Goal: Check status: Check status

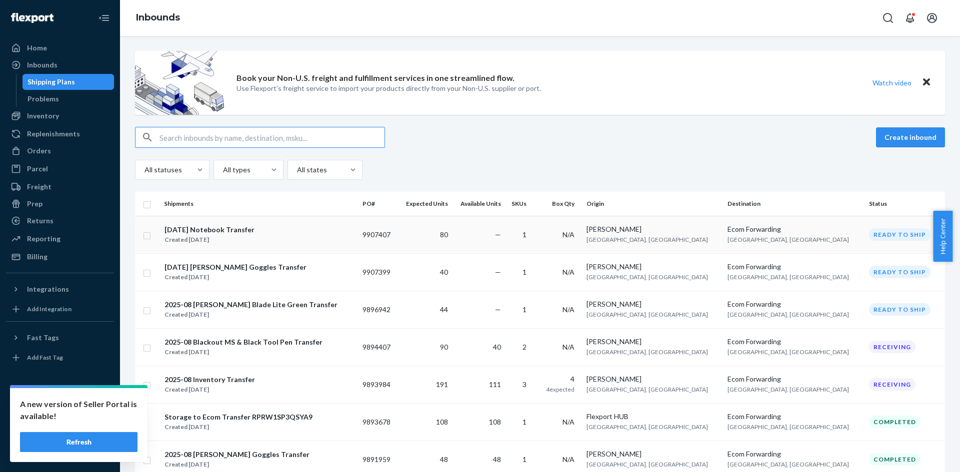
click at [57, 439] on button "Refresh" at bounding box center [78, 442] width 117 height 20
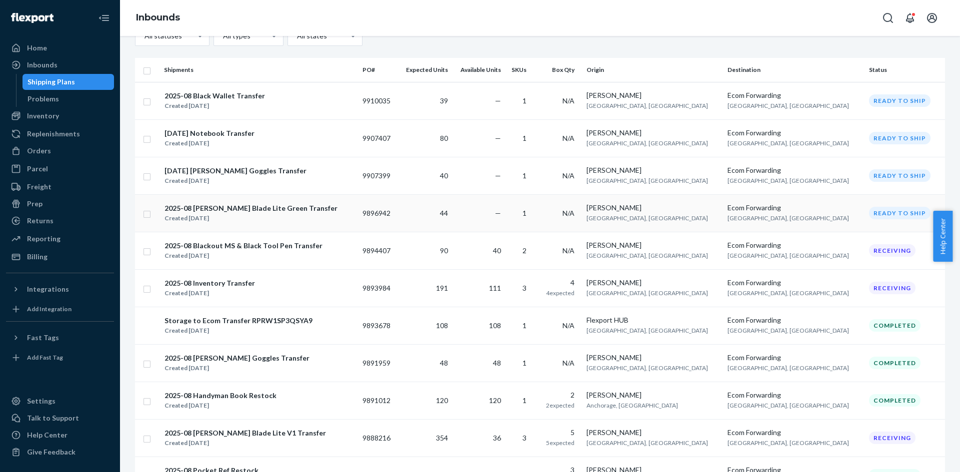
scroll to position [150, 0]
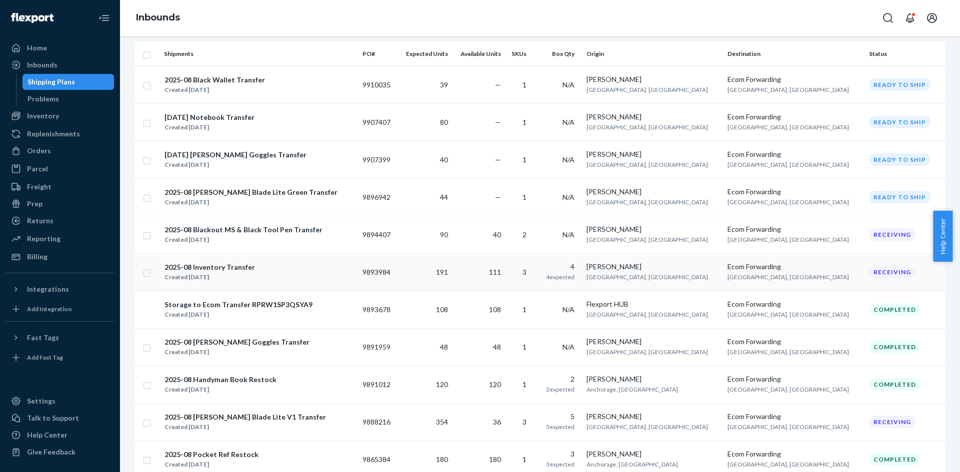
click at [194, 276] on div "Created [DATE]" at bounding box center [209, 277] width 90 height 10
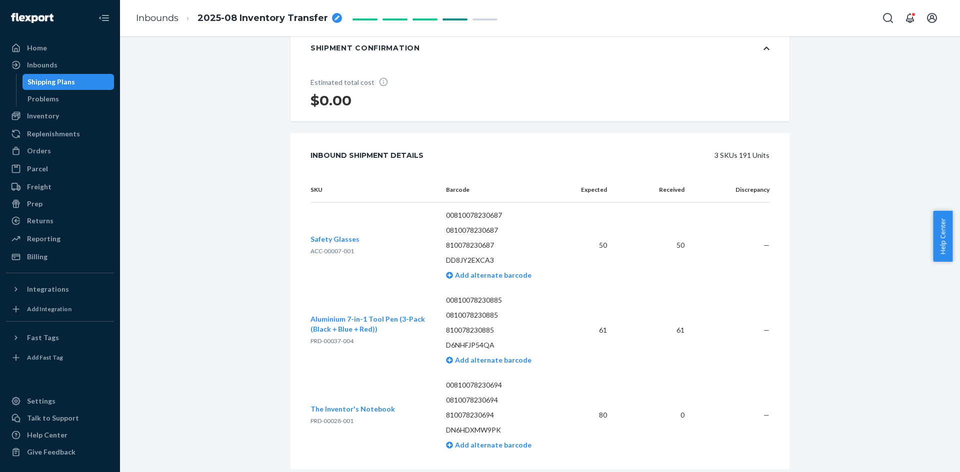
scroll to position [200, 0]
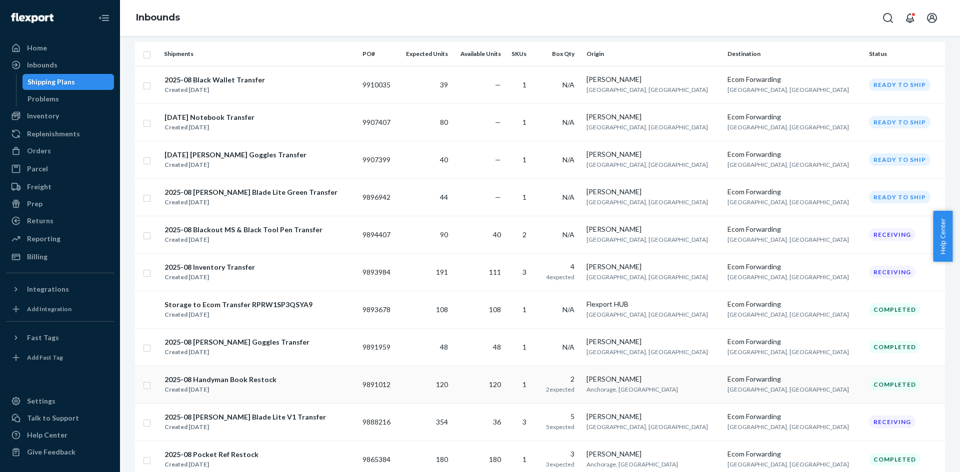
scroll to position [200, 0]
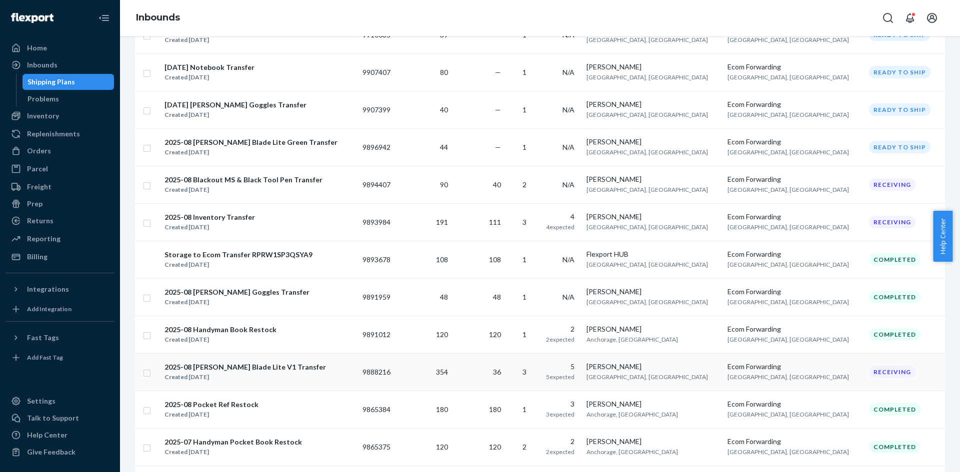
click at [306, 376] on div "2025-08 [PERSON_NAME] Blade Lite V1 Transfer Created [DATE]" at bounding box center [259, 372] width 190 height 21
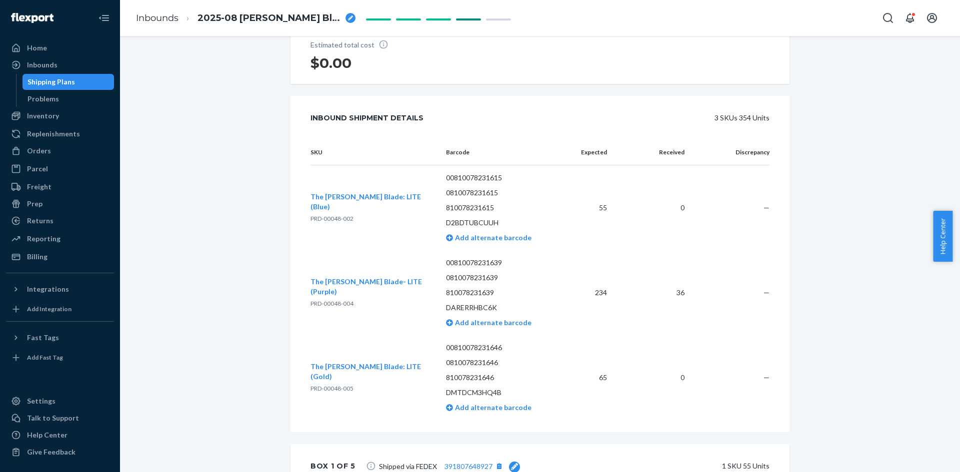
scroll to position [200, 0]
